Goal: Communication & Community: Share content

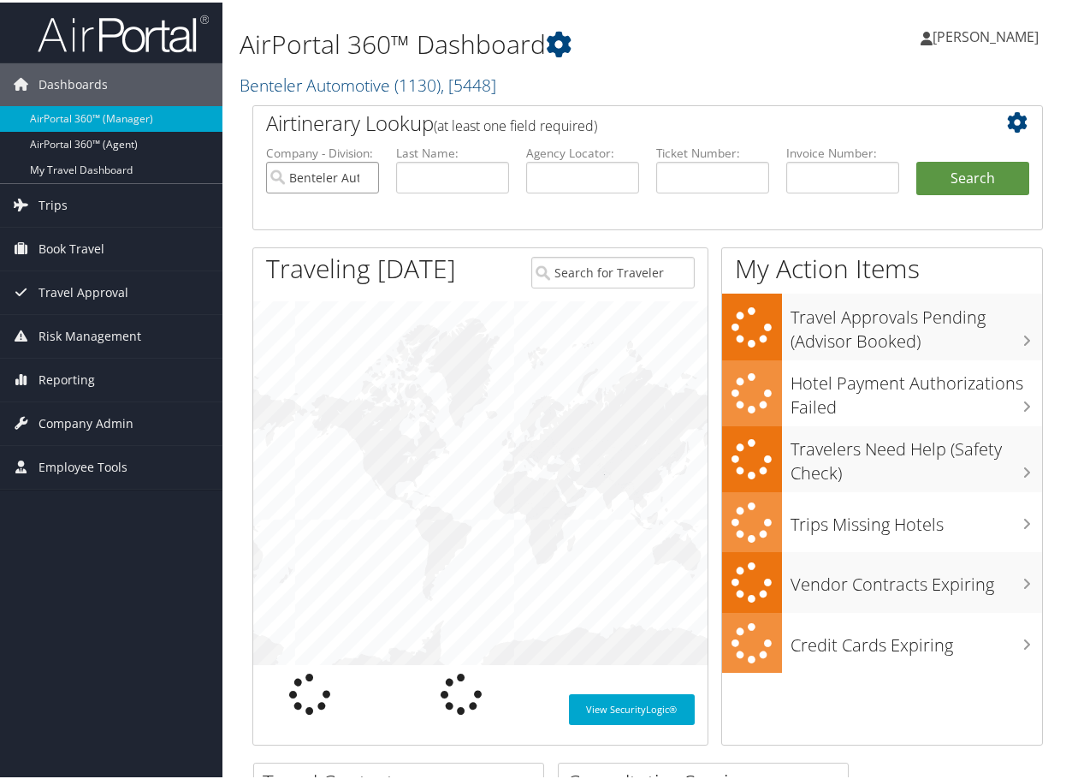
click at [365, 171] on input "Benteler Automotive" at bounding box center [322, 175] width 113 height 32
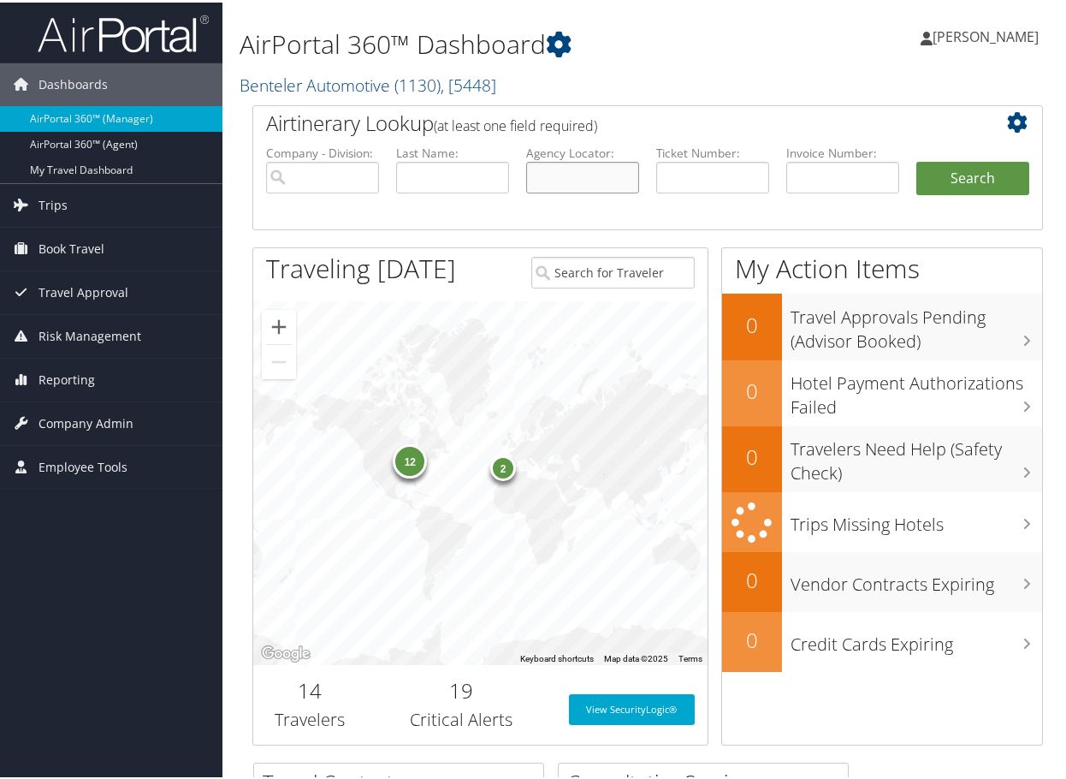
paste input "DHP915"
type input "DHP915"
click at [950, 177] on button "Search" at bounding box center [972, 176] width 113 height 34
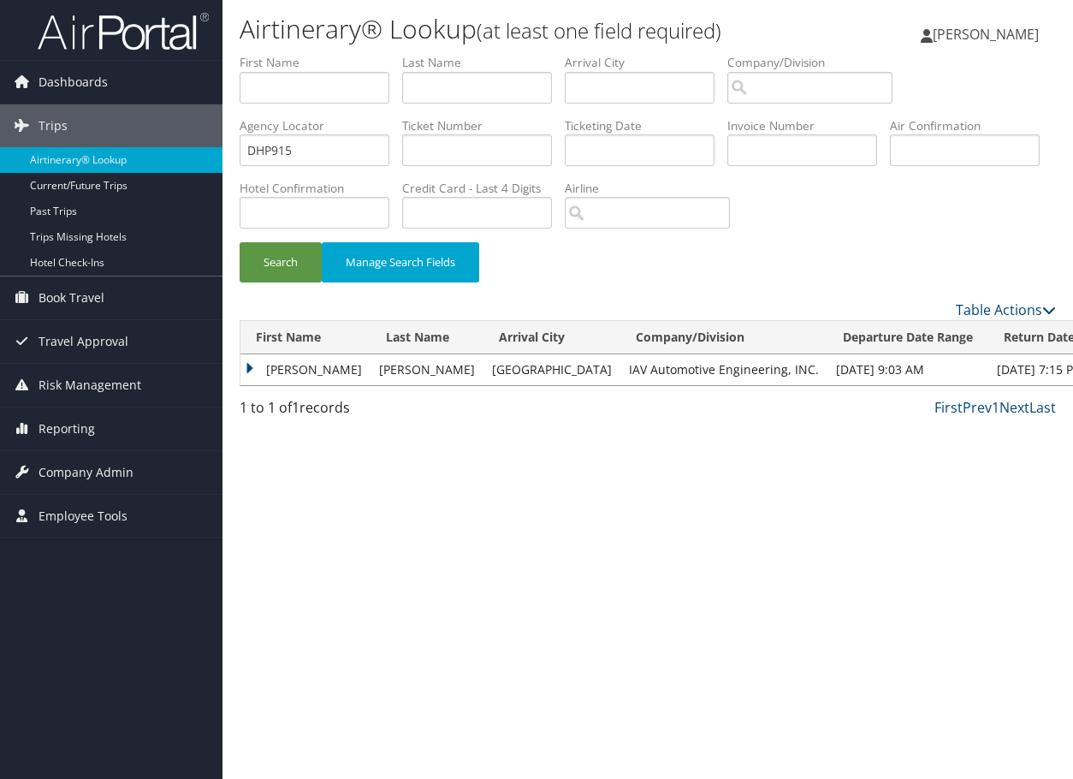
click at [248, 371] on td "DAVID JOHN" at bounding box center [305, 369] width 130 height 31
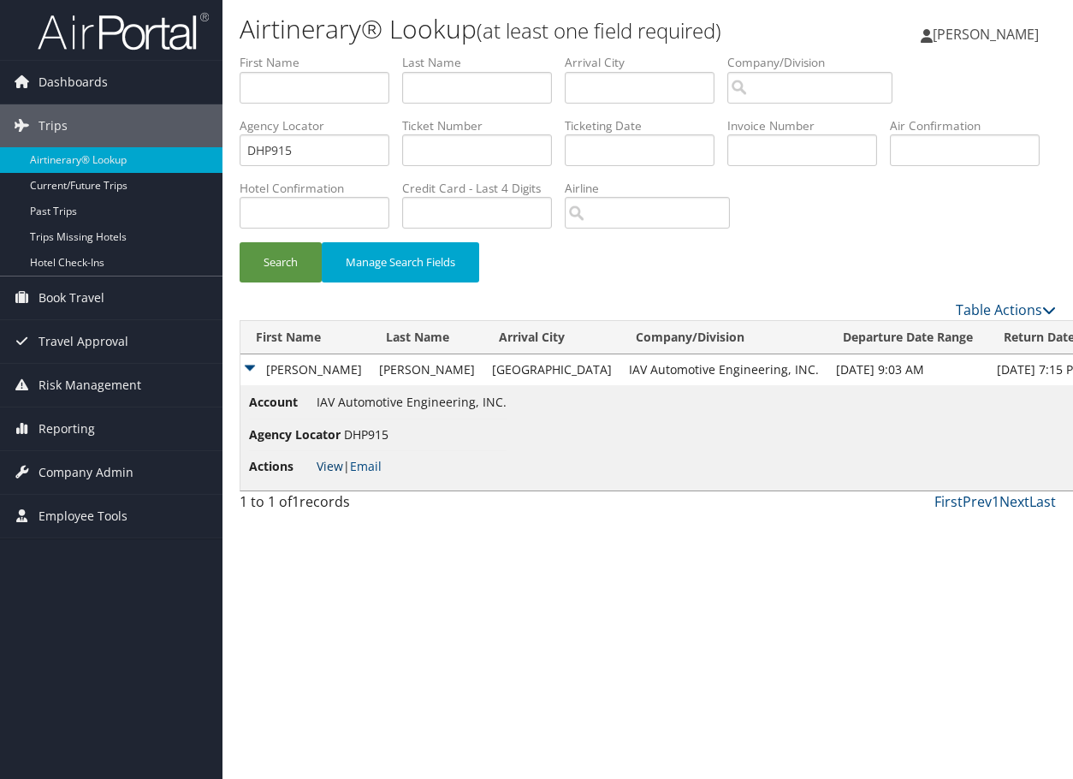
click at [331, 460] on link "View" at bounding box center [330, 466] width 27 height 16
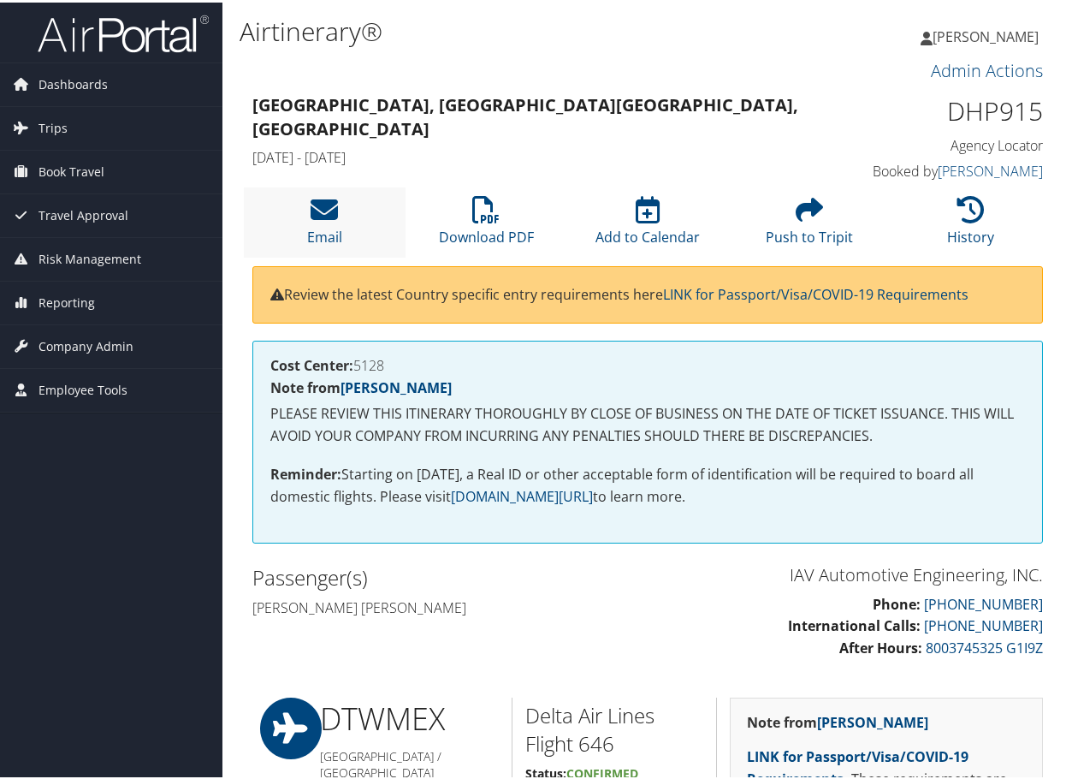
click at [357, 216] on li "Email" at bounding box center [325, 219] width 162 height 69
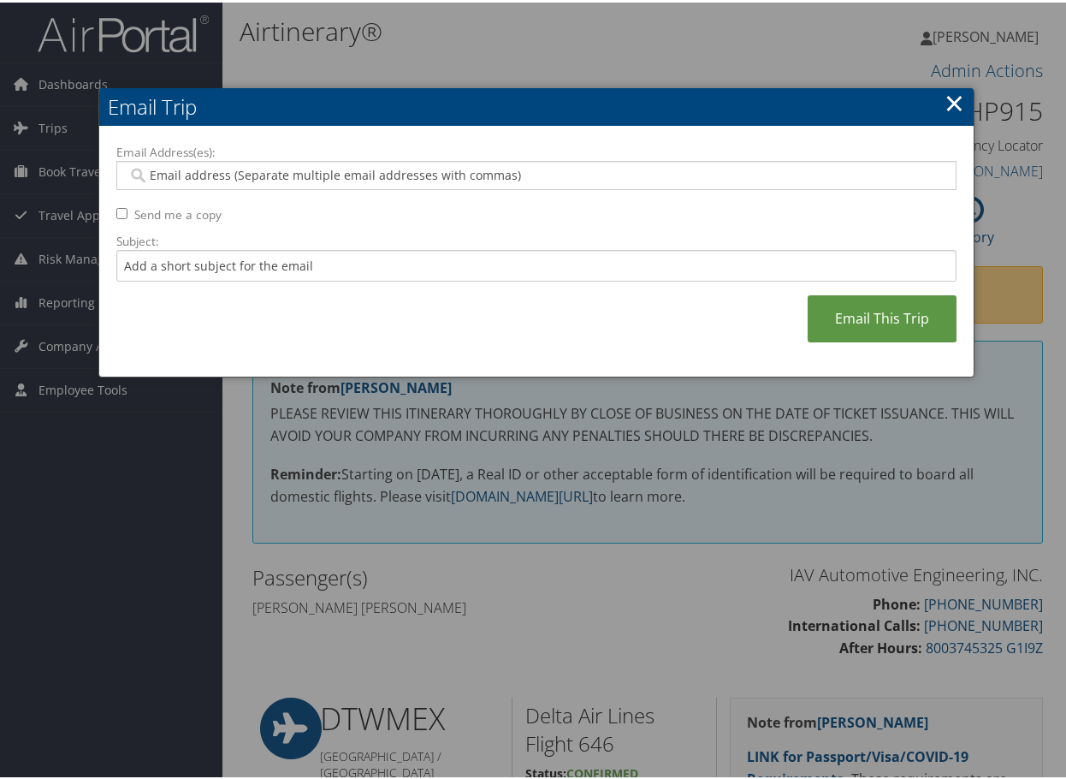
click at [275, 179] on input "Email Address(es):" at bounding box center [535, 172] width 817 height 17
click at [468, 175] on input "Email Address(es):" at bounding box center [535, 172] width 817 height 17
paste input "david.becker@iav-usa.com"
type input "david.becker@iav-usa.com"
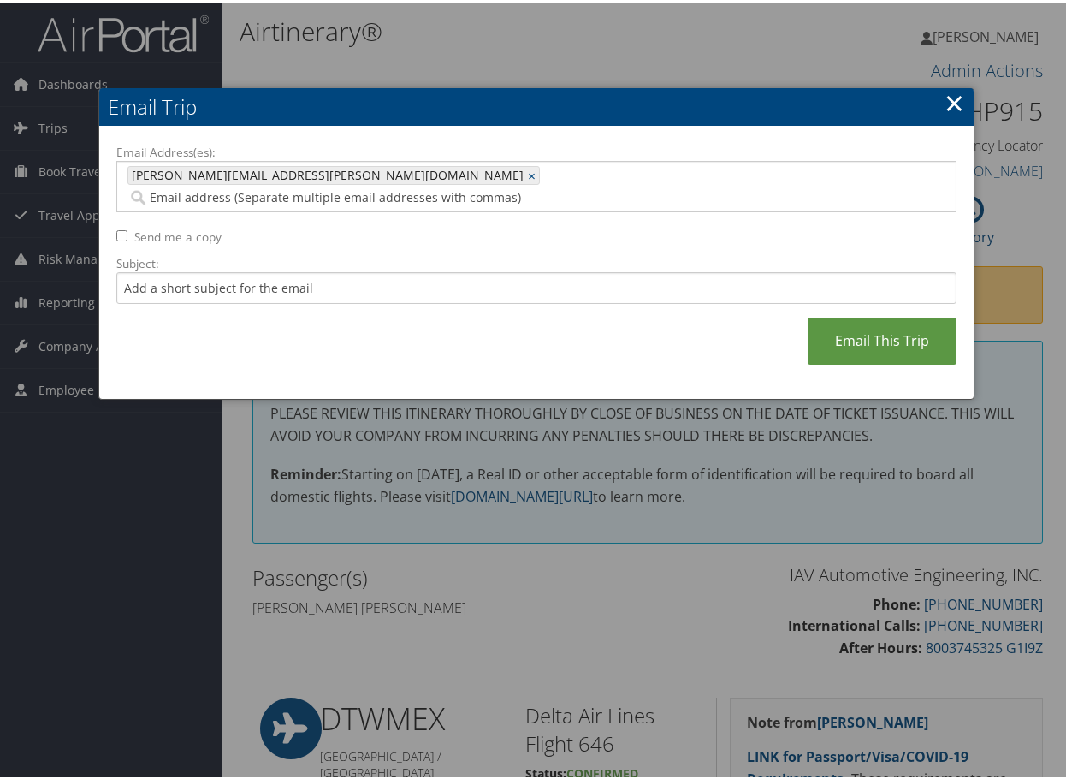
click at [151, 226] on label "Send me a copy" at bounding box center [177, 234] width 87 height 17
click at [127, 228] on input "Send me a copy" at bounding box center [121, 233] width 11 height 11
checkbox input "true"
click at [837, 315] on link "Email This Trip" at bounding box center [882, 338] width 149 height 47
